Goal: Task Accomplishment & Management: Manage account settings

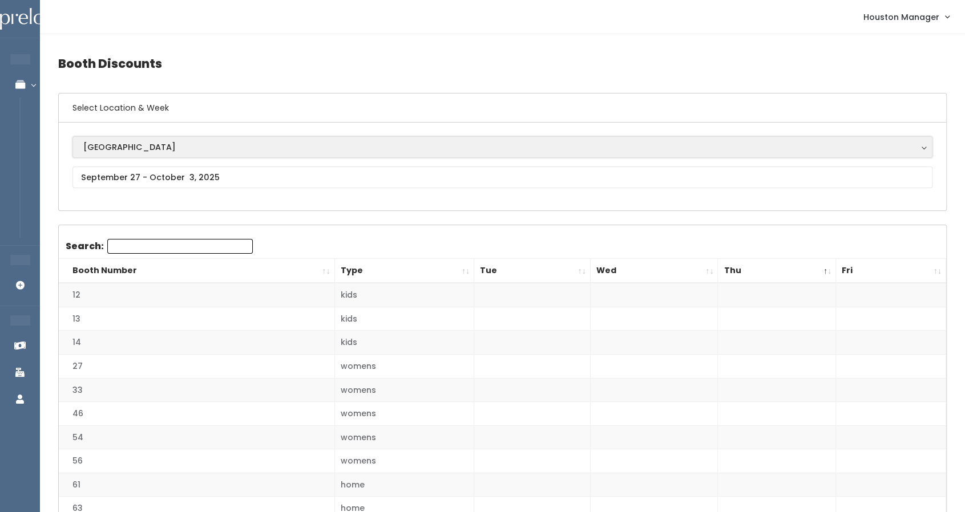
click at [104, 149] on div "[GEOGRAPHIC_DATA]" at bounding box center [502, 147] width 838 height 13
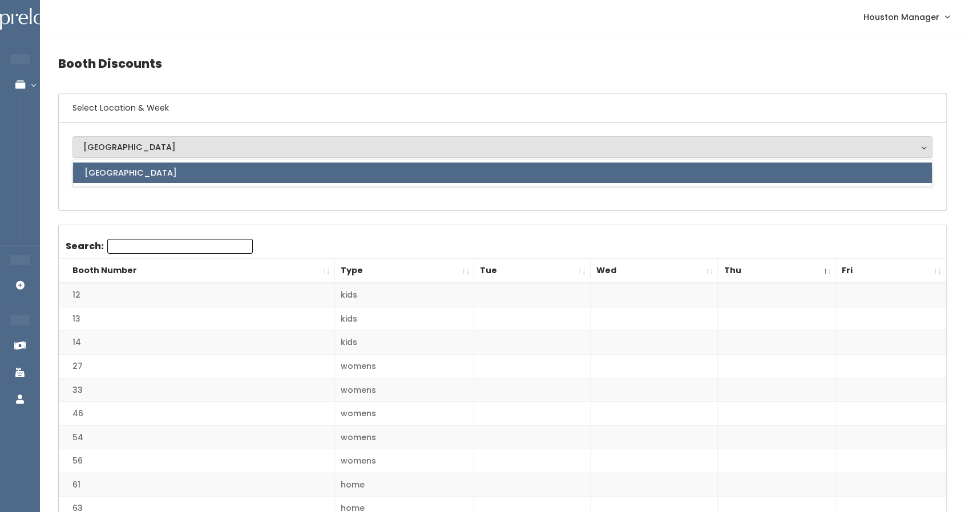
click at [114, 172] on span "[GEOGRAPHIC_DATA]" at bounding box center [130, 173] width 92 height 13
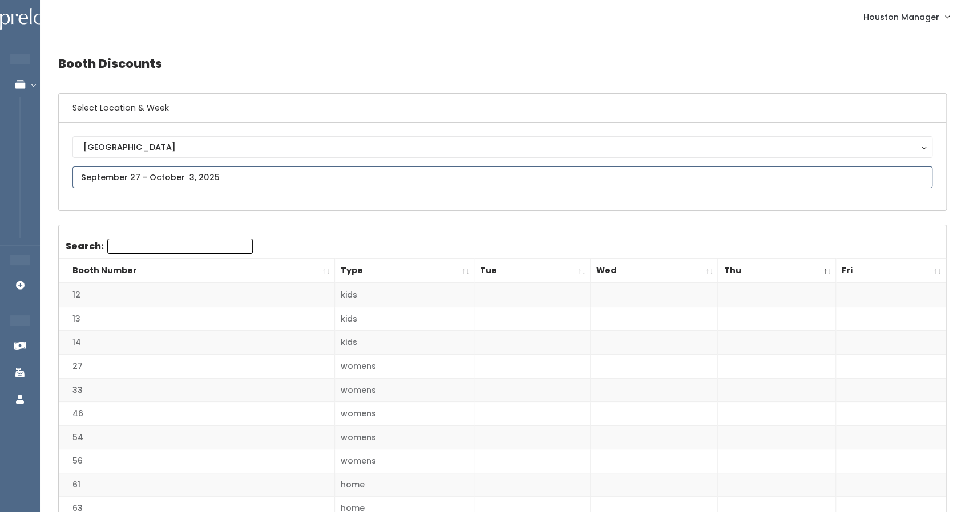
click at [114, 172] on input "text" at bounding box center [502, 178] width 860 height 22
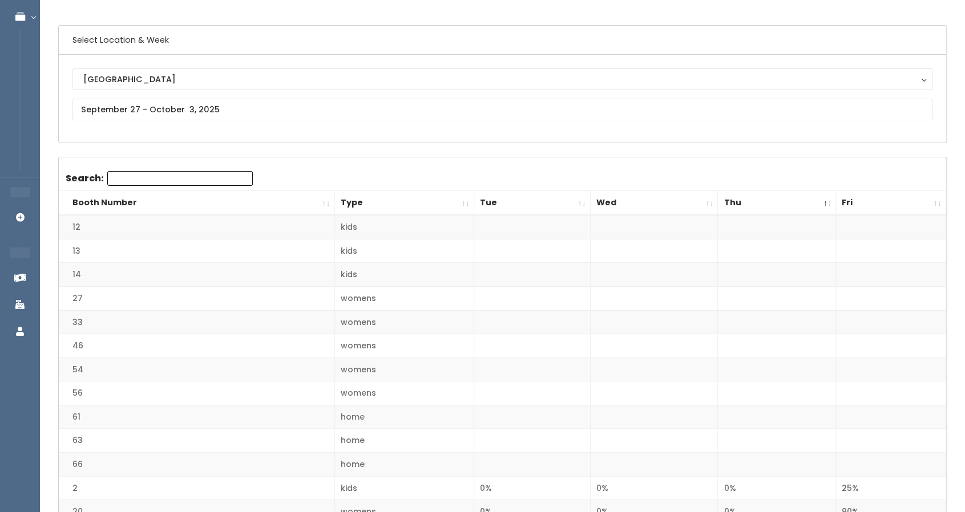
scroll to position [68, 0]
click at [856, 205] on th "Fri" at bounding box center [891, 203] width 110 height 25
click at [937, 200] on th "Fri" at bounding box center [891, 203] width 110 height 25
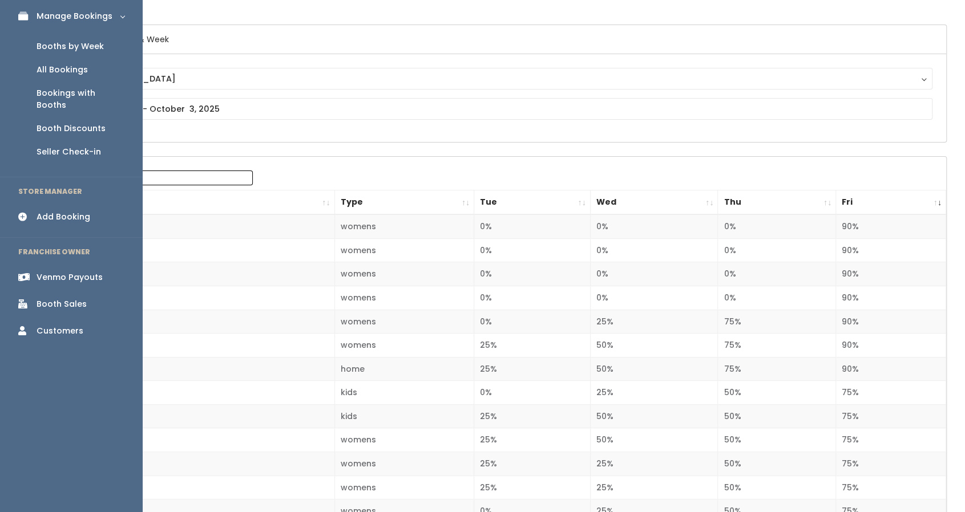
click at [58, 298] on div "Booth Sales" at bounding box center [62, 304] width 50 height 12
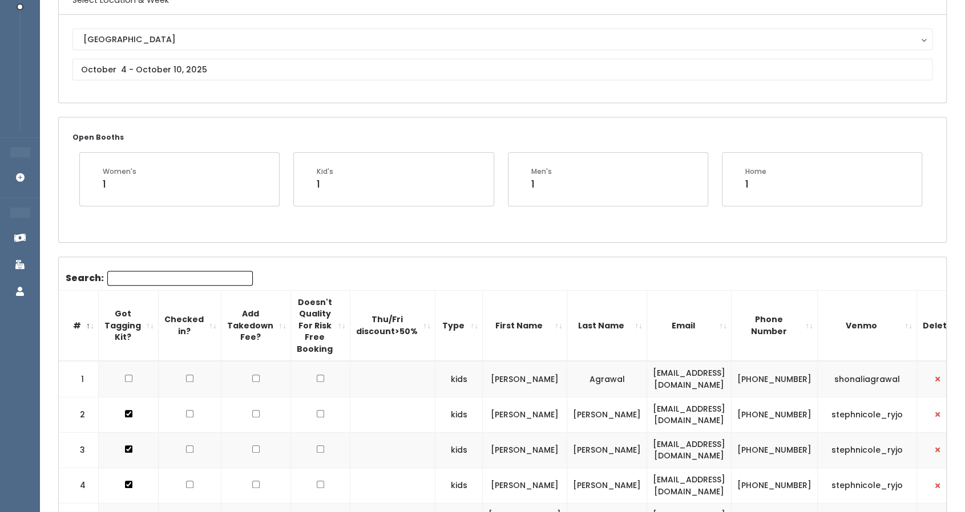
scroll to position [107, 0]
click at [203, 71] on input "text" at bounding box center [502, 71] width 860 height 22
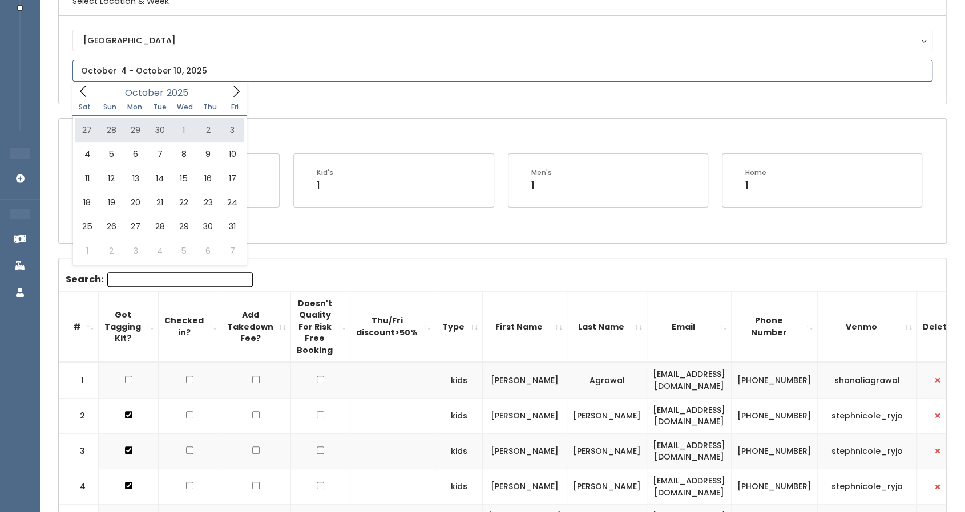
type input "September 27 to October 3"
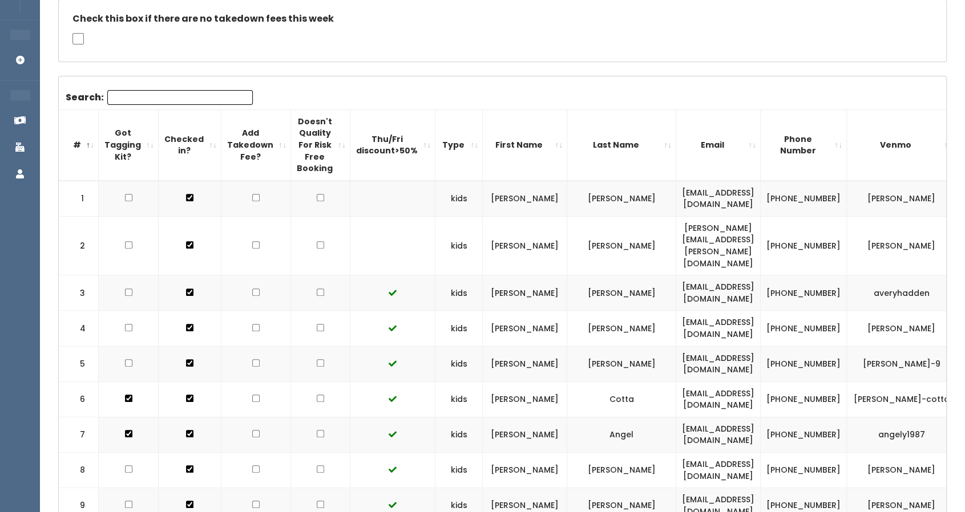
scroll to position [236, 0]
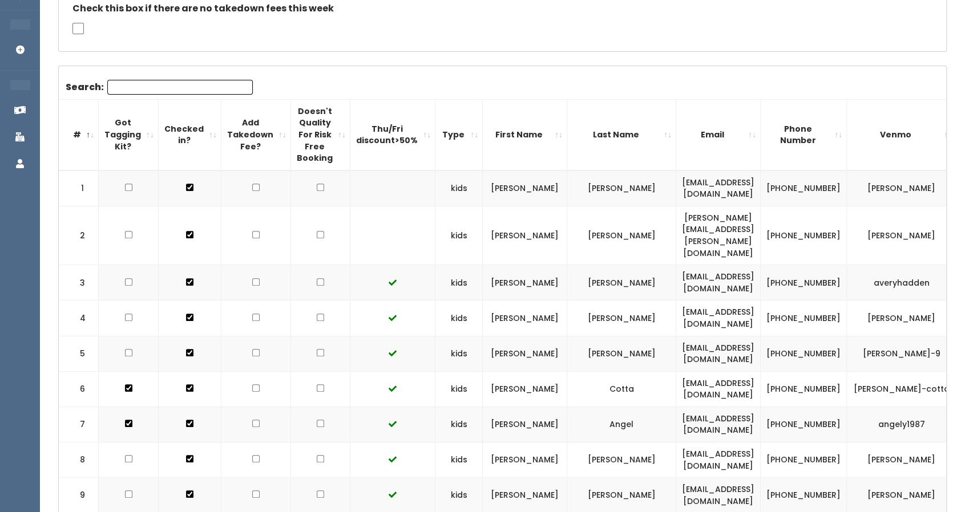
click at [317, 188] on input "checkbox" at bounding box center [320, 187] width 7 height 7
checkbox input "true"
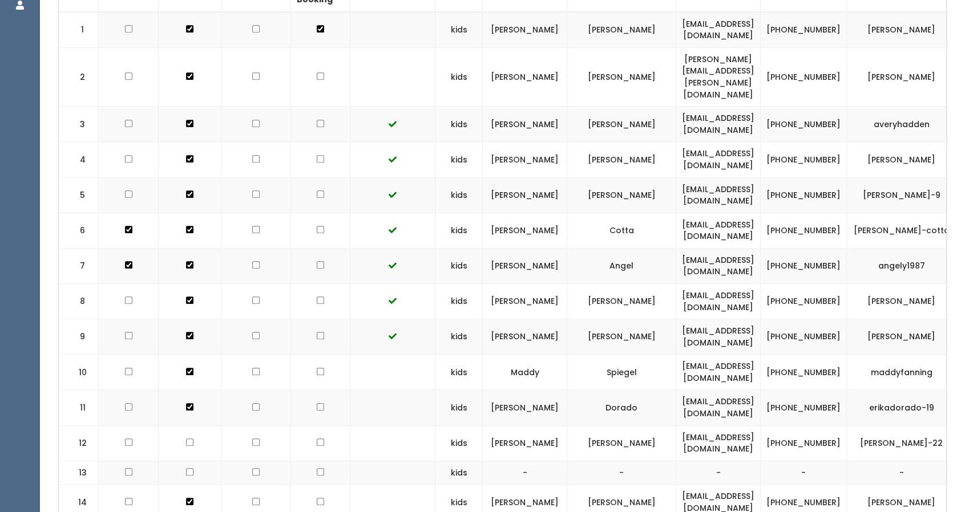
scroll to position [395, 0]
click at [317, 368] on input "checkbox" at bounding box center [320, 371] width 7 height 7
checkbox input "true"
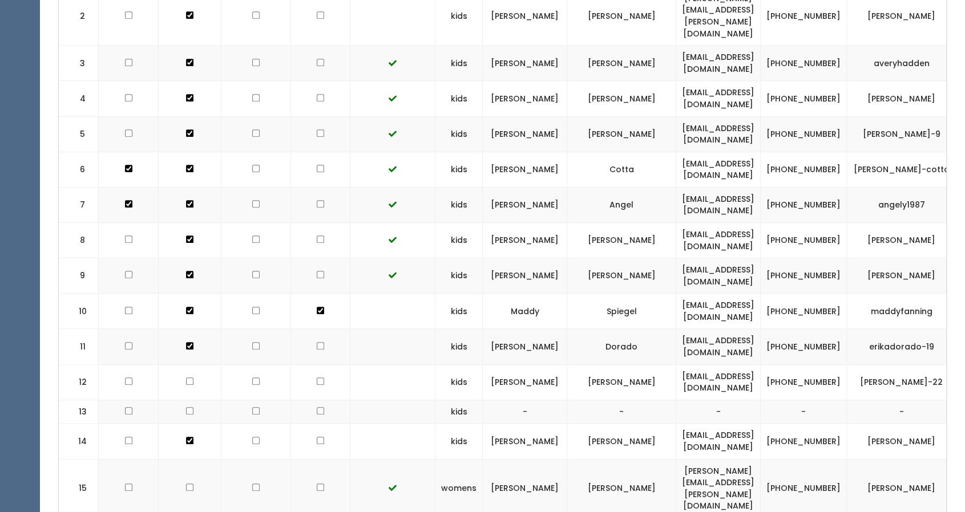
scroll to position [463, 0]
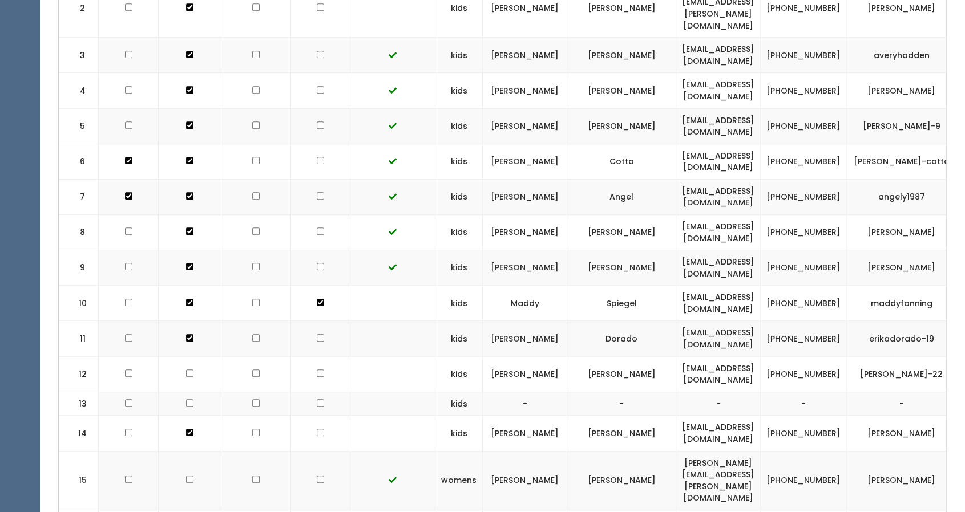
click at [317, 334] on input "checkbox" at bounding box center [320, 337] width 7 height 7
checkbox input "true"
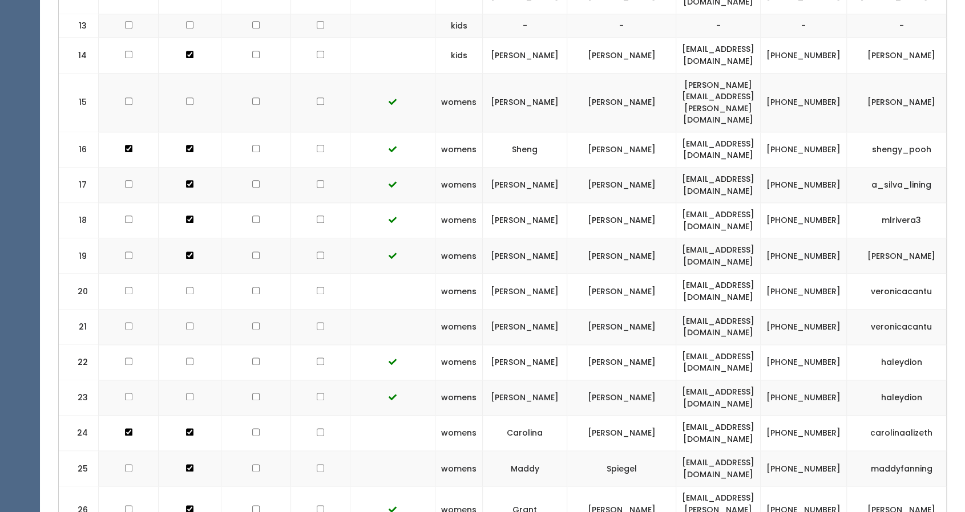
scroll to position [850, 0]
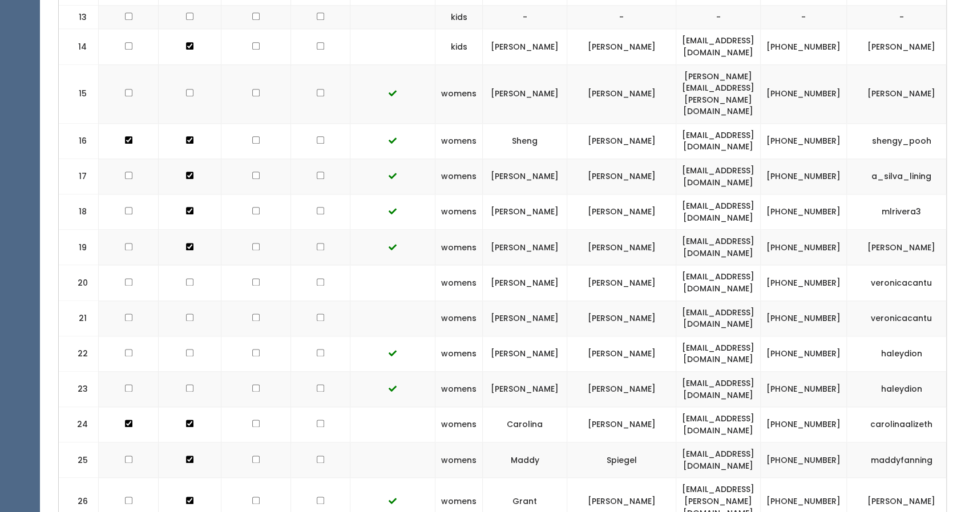
click at [317, 456] on input "checkbox" at bounding box center [320, 459] width 7 height 7
checkbox input "true"
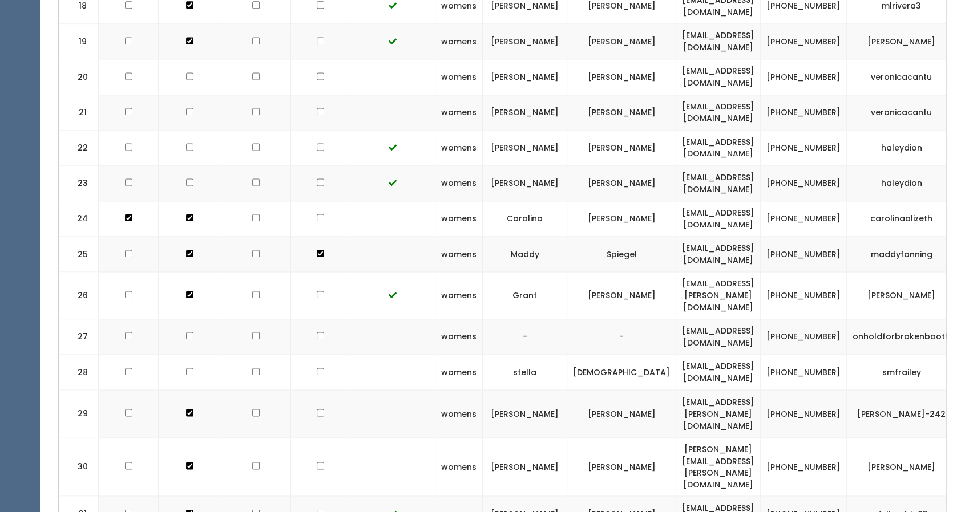
scroll to position [1056, 0]
click at [314, 356] on td at bounding box center [320, 373] width 59 height 35
click at [317, 369] on input "checkbox" at bounding box center [320, 372] width 7 height 7
checkbox input "true"
click at [317, 410] on input "checkbox" at bounding box center [320, 413] width 7 height 7
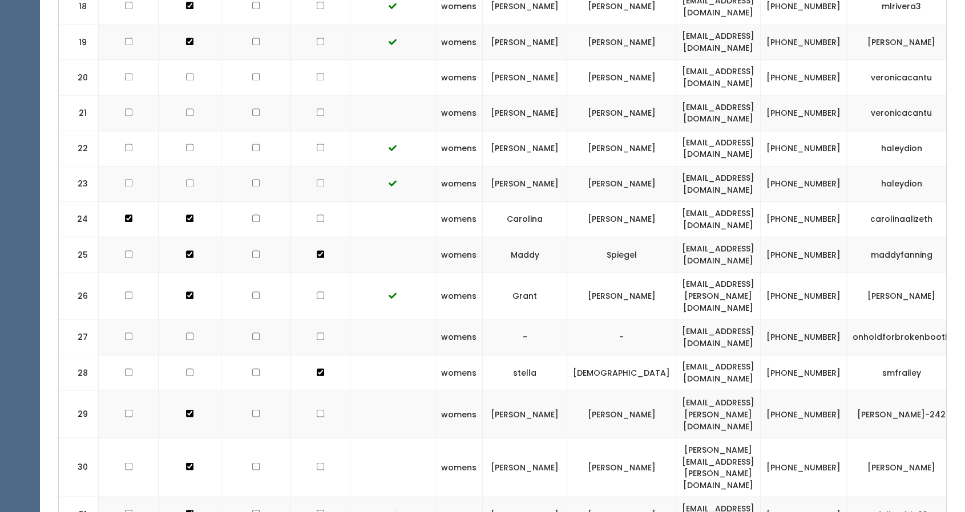
checkbox input "true"
click at [317, 463] on input "checkbox" at bounding box center [320, 466] width 7 height 7
checkbox input "true"
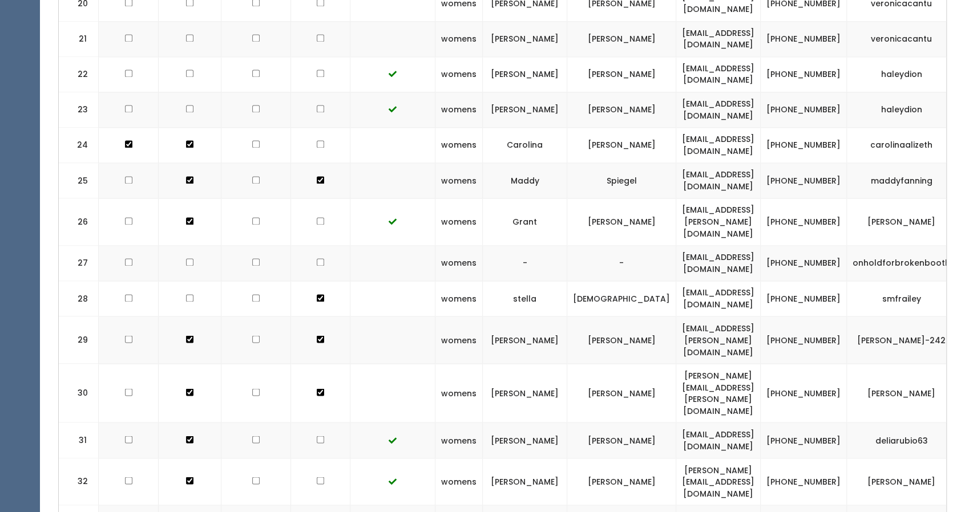
scroll to position [1131, 0]
checkbox input "true"
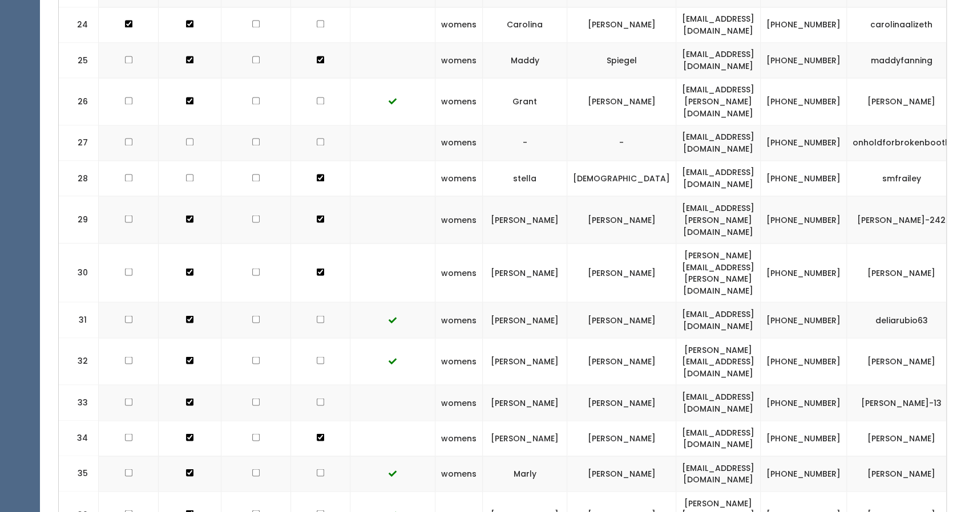
scroll to position [1254, 0]
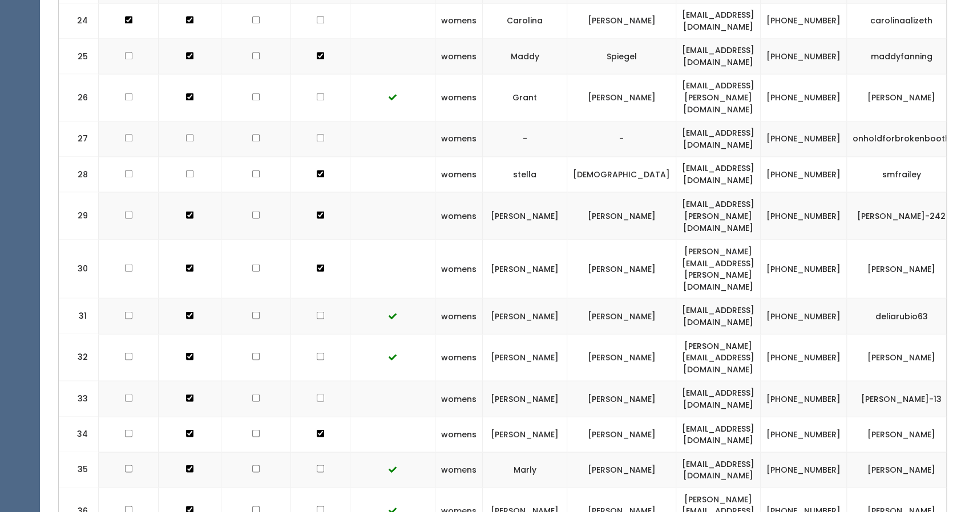
checkbox input "true"
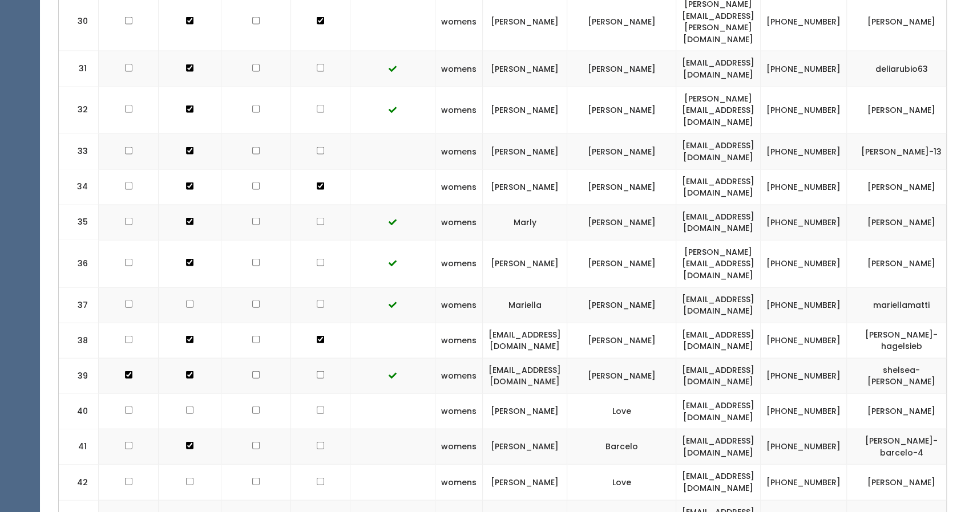
scroll to position [1502, 0]
click at [314, 394] on td at bounding box center [320, 411] width 59 height 35
click at [309, 394] on td at bounding box center [320, 411] width 59 height 35
click at [317, 406] on input "checkbox" at bounding box center [320, 409] width 7 height 7
checkbox input "true"
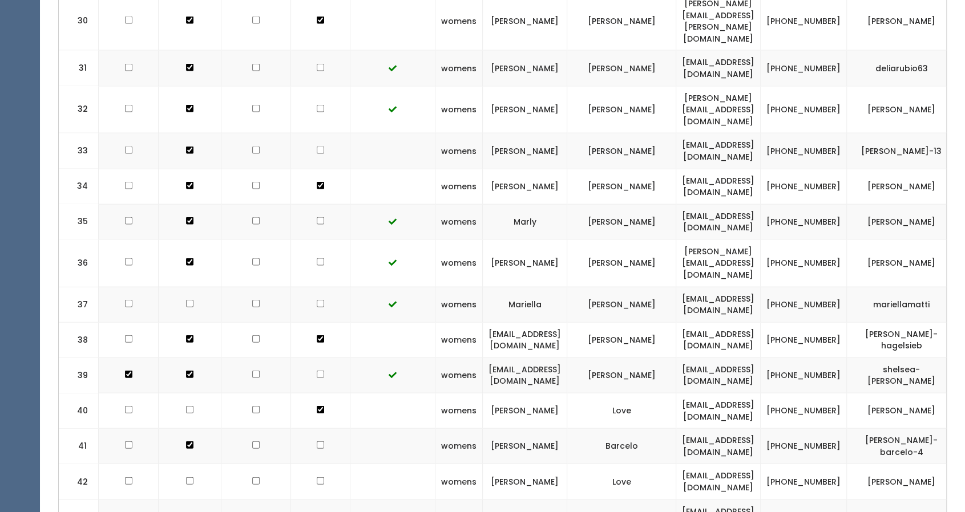
click at [317, 478] on input "checkbox" at bounding box center [320, 481] width 7 height 7
checkbox input "true"
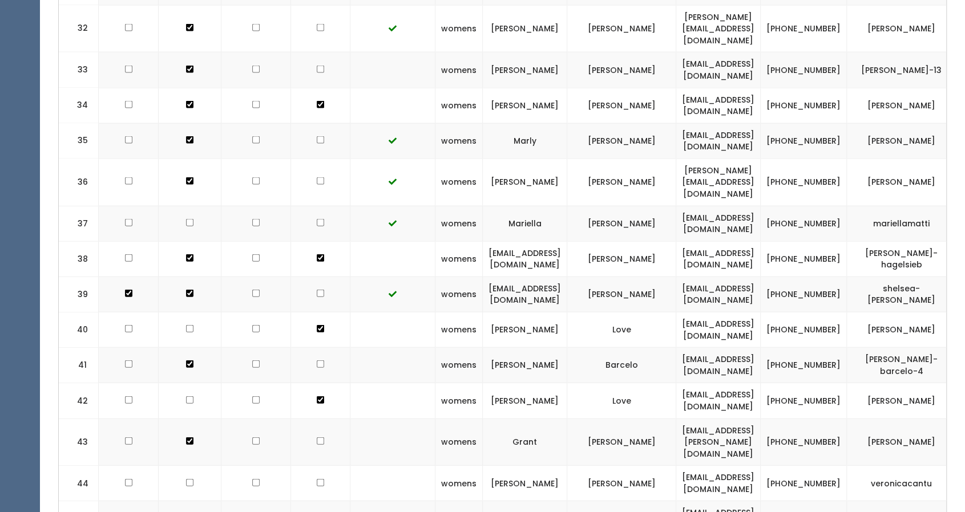
scroll to position [1584, 0]
click at [317, 437] on input "checkbox" at bounding box center [320, 440] width 7 height 7
checkbox input "true"
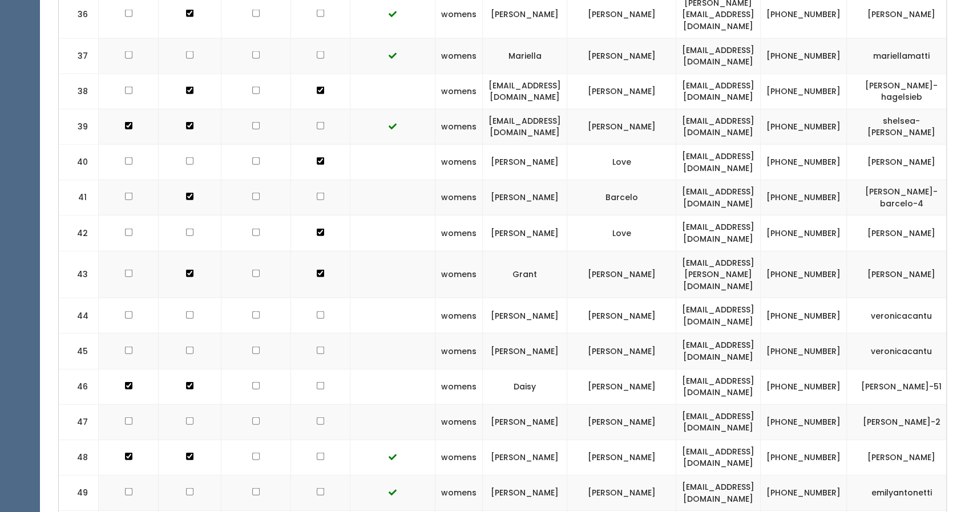
scroll to position [1753, 0]
click at [317, 416] on input "checkbox" at bounding box center [320, 419] width 7 height 7
checkbox input "true"
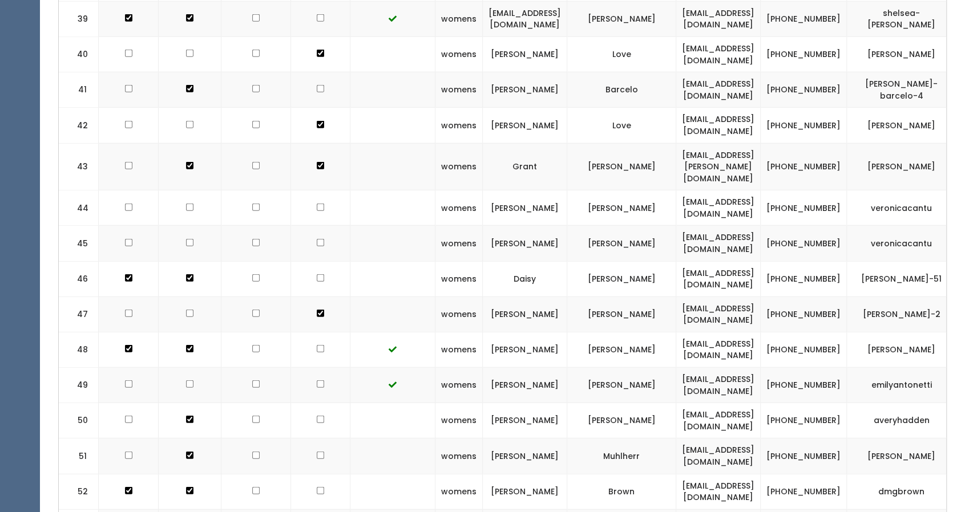
scroll to position [1898, 0]
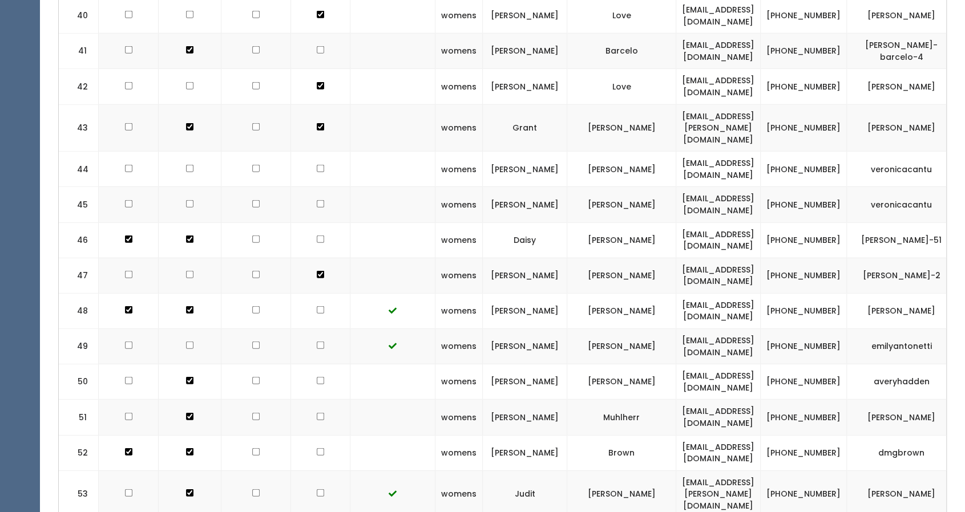
drag, startPoint x: 312, startPoint y: 242, endPoint x: 329, endPoint y: 247, distance: 17.7
click at [329, 365] on td at bounding box center [320, 382] width 59 height 35
click at [317, 377] on input "checkbox" at bounding box center [320, 380] width 7 height 7
checkbox input "true"
click at [311, 400] on td at bounding box center [320, 417] width 59 height 35
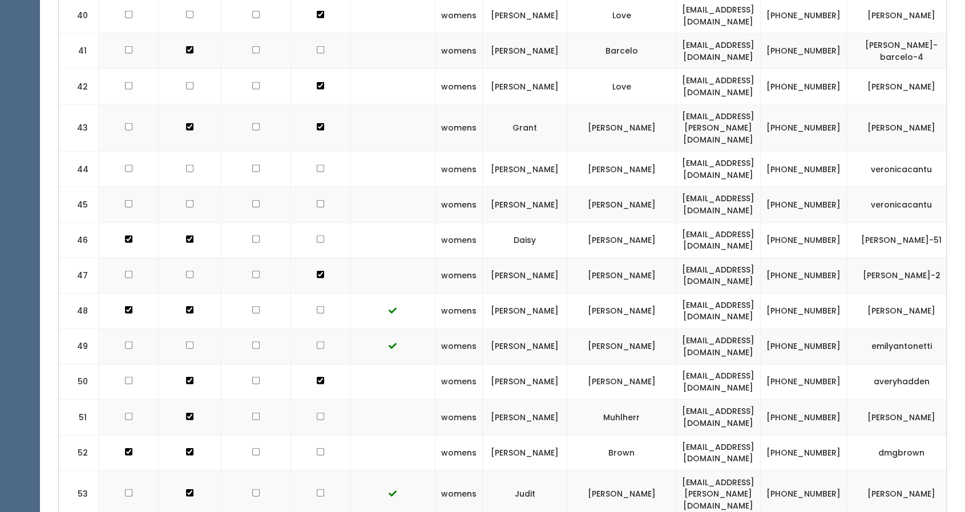
click at [317, 413] on input "checkbox" at bounding box center [320, 416] width 7 height 7
checkbox input "true"
click at [310, 435] on td at bounding box center [320, 452] width 59 height 35
click at [317, 449] on input "checkbox" at bounding box center [320, 452] width 7 height 7
checkbox input "true"
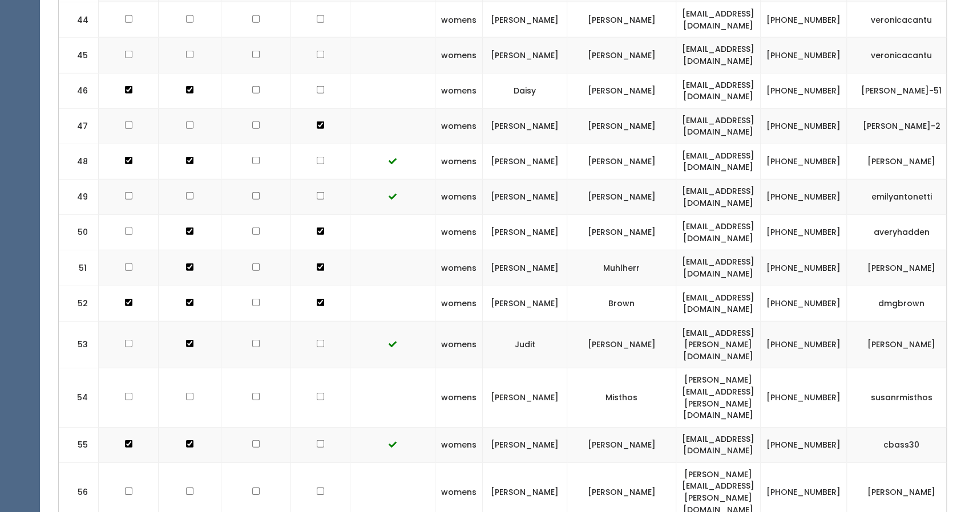
scroll to position [2053, 0]
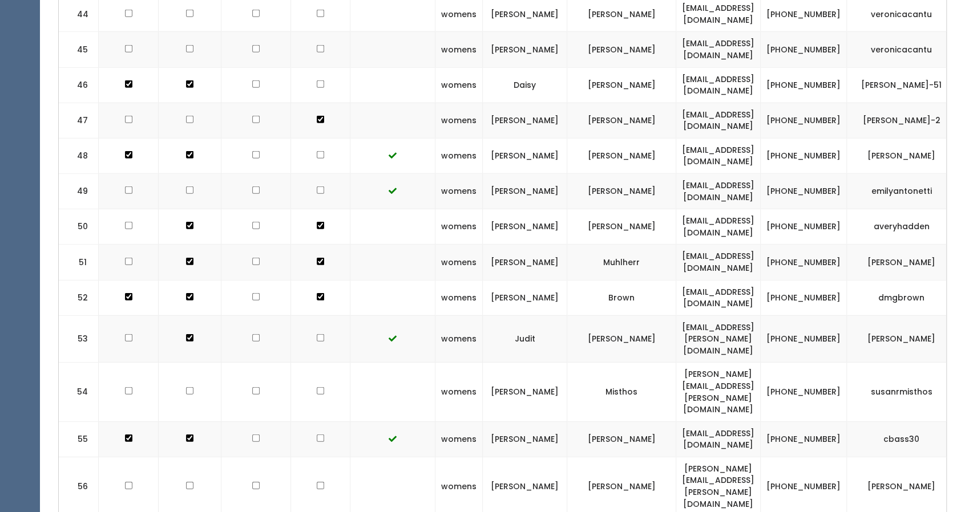
checkbox input "true"
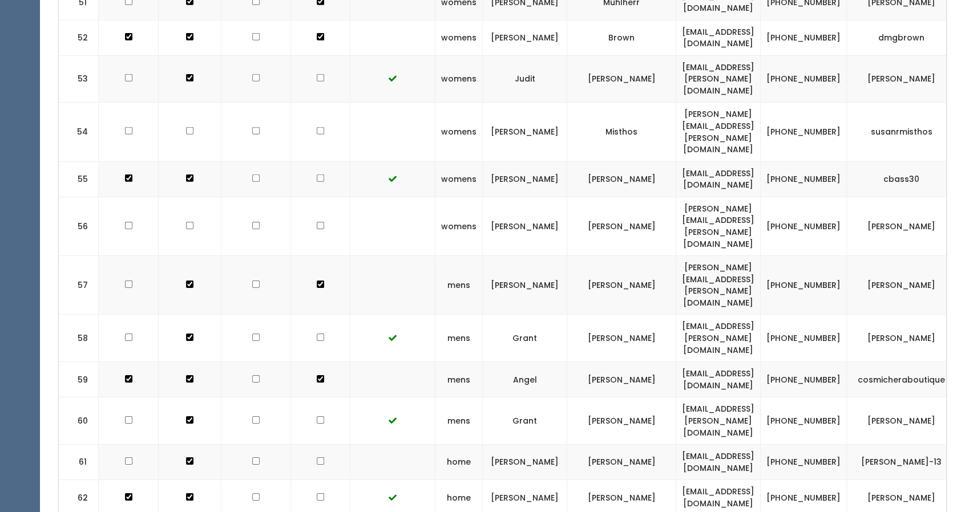
scroll to position [2314, 0]
checkbox input "true"
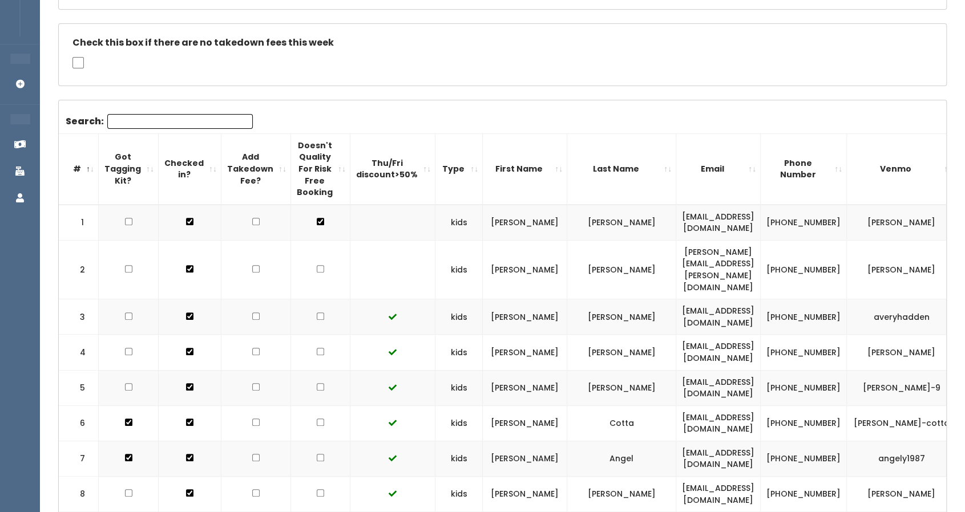
scroll to position [240, 0]
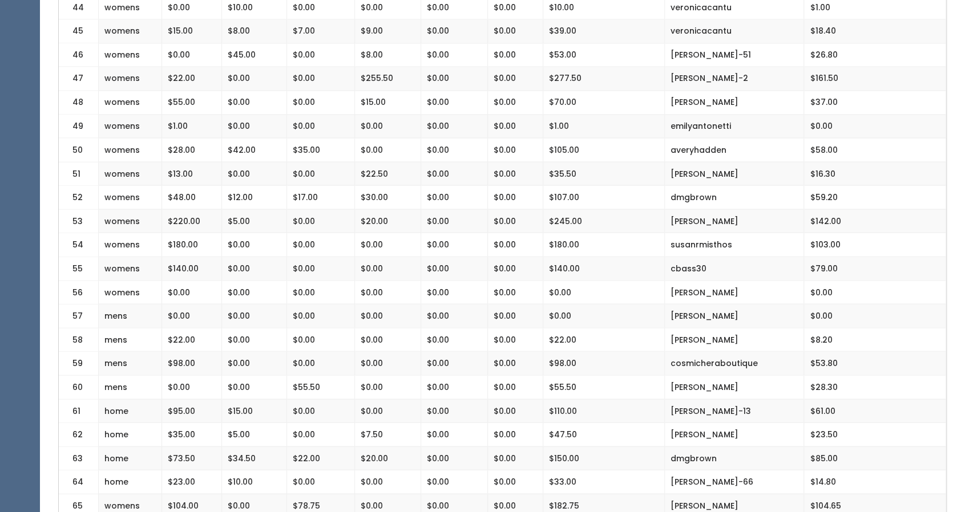
scroll to position [1284, 0]
